Goal: Information Seeking & Learning: Compare options

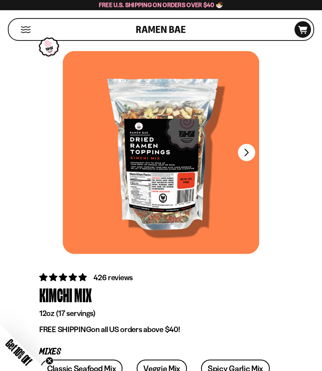
click at [257, 150] on div at bounding box center [161, 152] width 196 height 203
click at [253, 151] on button "FADCB6FD-DFAB-4417-9F21-029242090B77" at bounding box center [246, 152] width 17 height 17
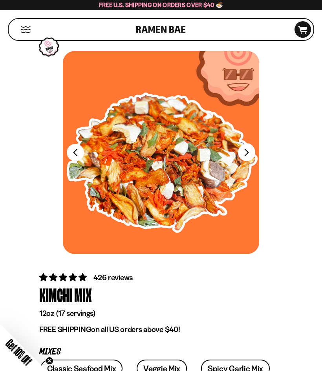
click at [251, 150] on button "FADCB6FD-DFAB-4417-9F21-029242090B77" at bounding box center [246, 152] width 17 height 17
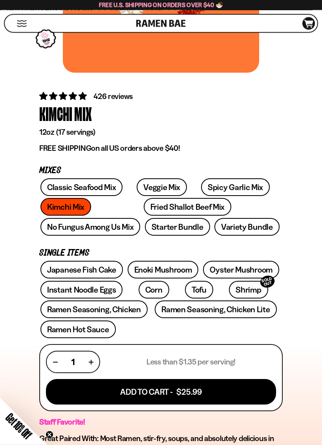
scroll to position [198, 0]
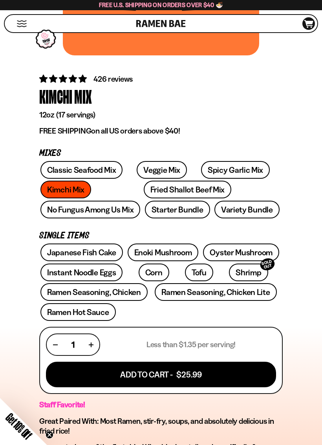
click at [173, 256] on link "Enoki Mushroom" at bounding box center [163, 253] width 71 height 18
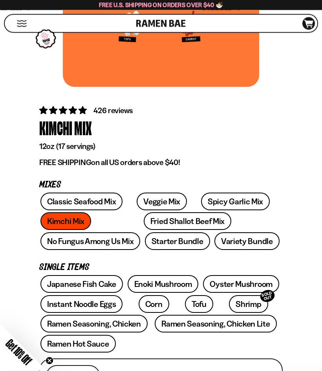
scroll to position [167, 0]
click at [154, 202] on link "Veggie Mix" at bounding box center [162, 202] width 50 height 18
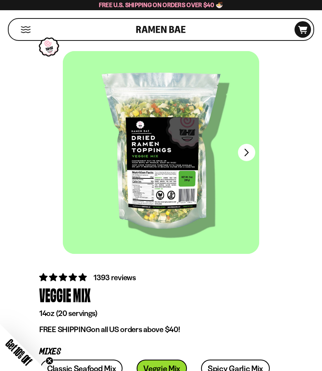
click at [249, 154] on button "FADCB6FD-DFAB-4417-9F21-029242090B77" at bounding box center [246, 152] width 17 height 17
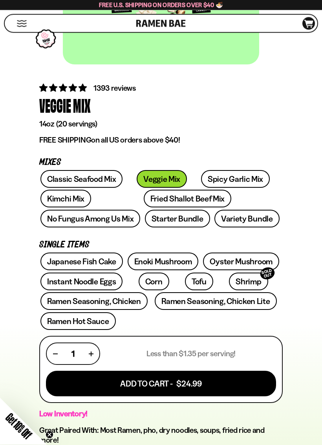
scroll to position [192, 0]
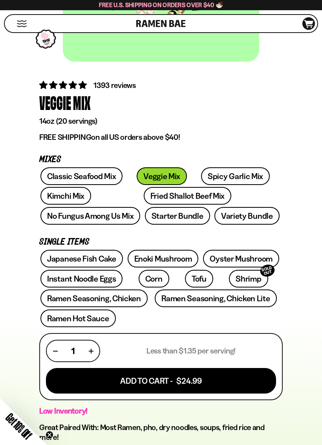
click at [75, 196] on link "Kimchi Mix" at bounding box center [65, 196] width 51 height 18
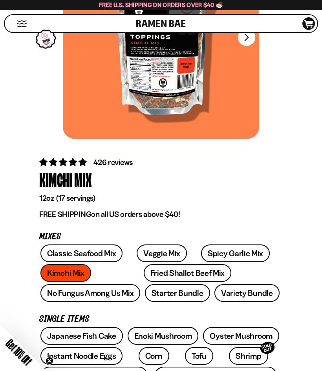
scroll to position [111, 0]
